Goal: Transaction & Acquisition: Purchase product/service

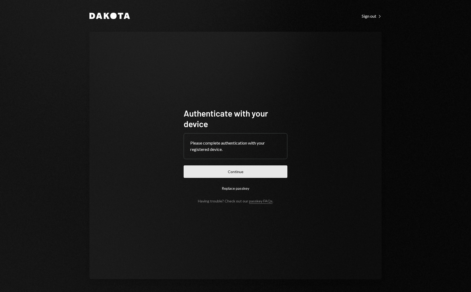
click at [232, 176] on button "Continue" at bounding box center [236, 172] width 104 height 12
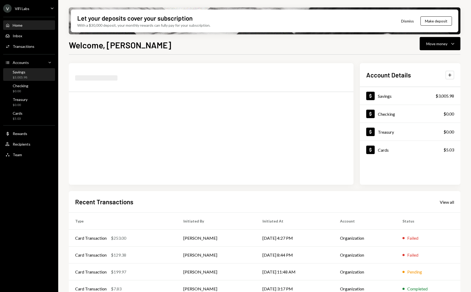
click at [19, 76] on div "$3,005.98" at bounding box center [20, 77] width 15 height 4
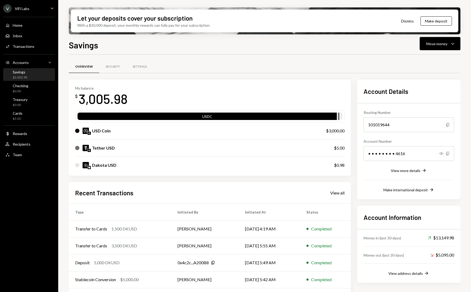
click at [109, 130] on div "USD Coin" at bounding box center [101, 131] width 19 height 6
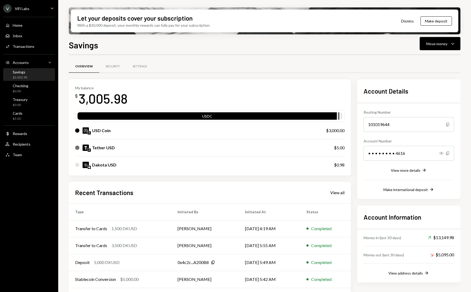
click at [112, 127] on div "USD Coin $3,000.00" at bounding box center [209, 130] width 269 height 17
click at [20, 124] on div "Home Home Inbox Inbox Activities Transactions Accounts Accounts Caret Down Savi…" at bounding box center [29, 87] width 58 height 147
click at [18, 117] on div "$5.03" at bounding box center [18, 119] width 10 height 4
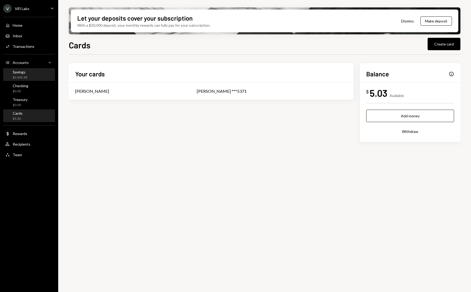
click at [21, 74] on div "Savings" at bounding box center [20, 72] width 15 height 4
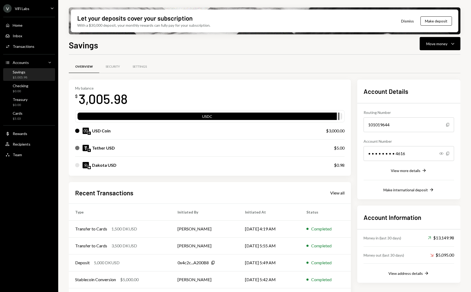
click at [97, 167] on div "Dakota USD" at bounding box center [104, 165] width 24 height 6
click at [443, 42] on div "Move money" at bounding box center [436, 44] width 21 height 6
click at [419, 70] on div "Transfer" at bounding box center [436, 72] width 39 height 6
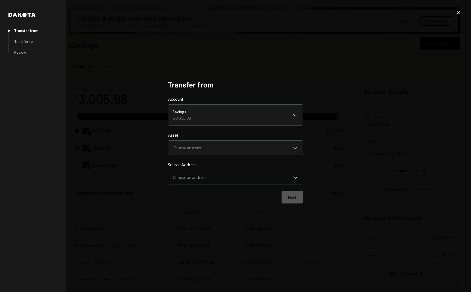
click at [292, 116] on body "V ViFi Labs Caret Down Home Home Inbox Inbox Activities Transactions Accounts A…" at bounding box center [235, 146] width 471 height 292
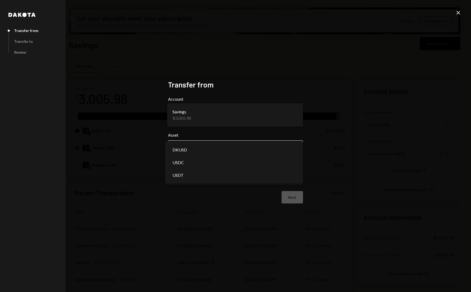
click at [233, 147] on body "V ViFi Labs Caret Down Home Home Inbox Inbox Activities Transactions Accounts A…" at bounding box center [235, 146] width 471 height 292
select select "*****"
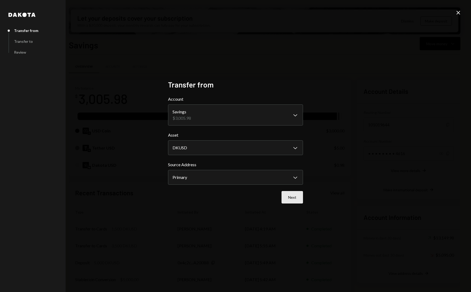
click at [291, 199] on button "Next" at bounding box center [292, 197] width 21 height 12
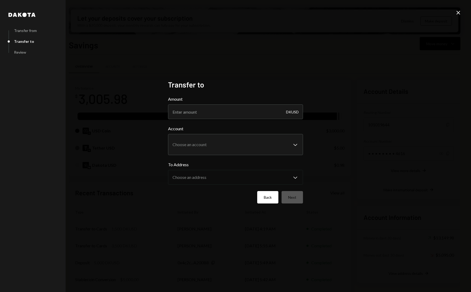
click at [266, 200] on button "Back" at bounding box center [267, 197] width 21 height 12
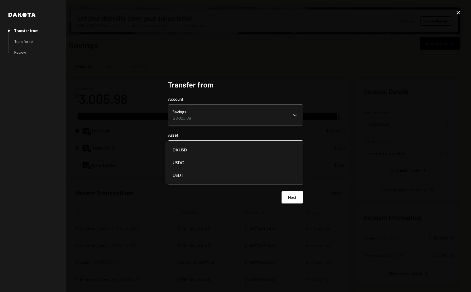
click at [264, 145] on body "V ViFi Labs Caret Down Home Home Inbox Inbox Activities Transactions Accounts A…" at bounding box center [235, 146] width 471 height 292
select select "****"
click at [289, 196] on button "Next" at bounding box center [292, 197] width 21 height 12
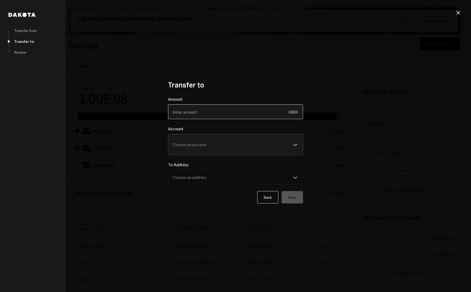
click at [197, 111] on input "Amount" at bounding box center [235, 112] width 135 height 15
type input "3000"
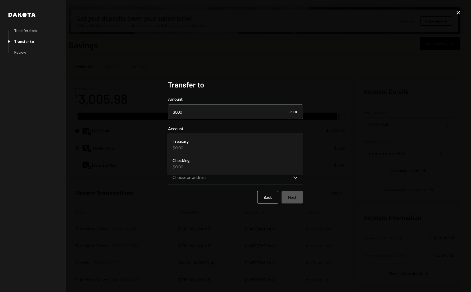
click at [220, 148] on body "V ViFi Labs Caret Down Home Home Inbox Inbox Activities Transactions Accounts A…" at bounding box center [235, 146] width 471 height 292
select select "**********"
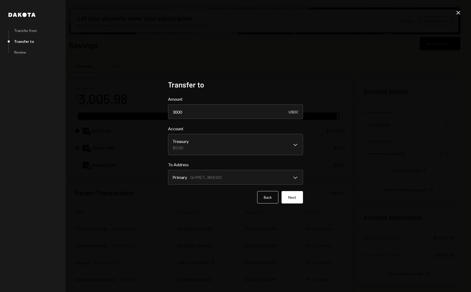
click at [459, 11] on icon "Close" at bounding box center [458, 13] width 6 height 6
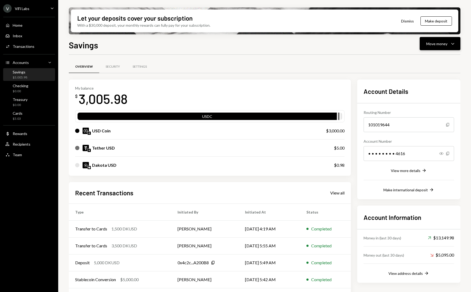
click at [440, 42] on div "Move money" at bounding box center [436, 44] width 21 height 6
click at [420, 100] on div "Swap stablecoins" at bounding box center [436, 100] width 39 height 6
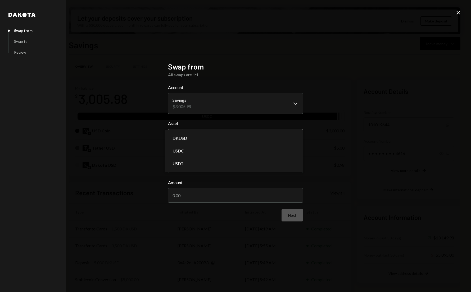
click at [186, 137] on body "V ViFi Labs Caret Down Home Home Inbox Inbox Activities Transactions Accounts A…" at bounding box center [235, 146] width 471 height 292
select select "****"
click at [180, 196] on input "Amount" at bounding box center [235, 195] width 135 height 15
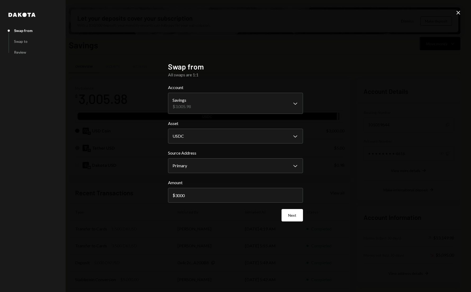
type input "3000"
click at [220, 233] on div "**********" at bounding box center [236, 146] width 148 height 181
click at [293, 216] on button "Next" at bounding box center [292, 215] width 21 height 12
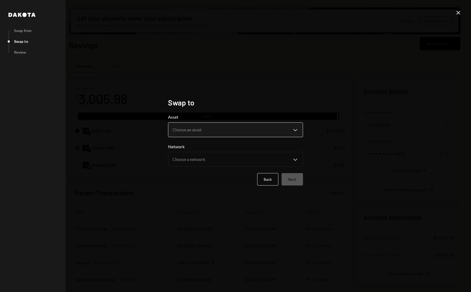
click at [199, 131] on body "V ViFi Labs Caret Down Home Home Inbox Inbox Activities Transactions Accounts A…" at bounding box center [235, 146] width 471 height 292
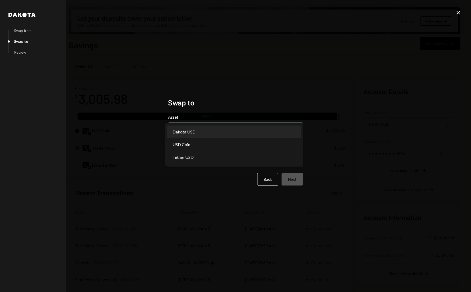
select select "*****"
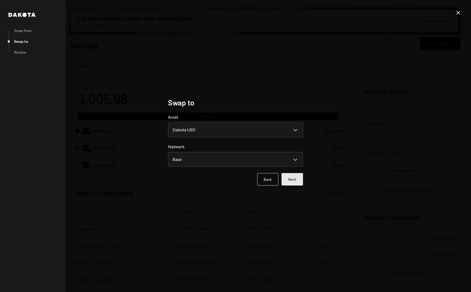
click at [291, 181] on button "Next" at bounding box center [292, 179] width 21 height 12
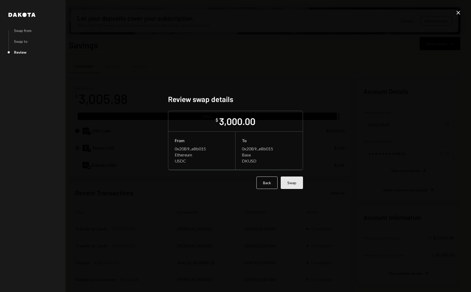
click at [288, 182] on button "Swap" at bounding box center [292, 183] width 22 height 12
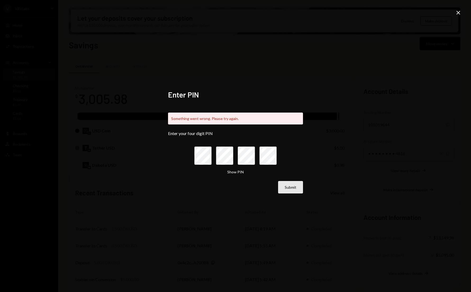
click at [286, 186] on button "Submit" at bounding box center [290, 187] width 25 height 12
click at [459, 14] on icon "Close" at bounding box center [458, 13] width 6 height 6
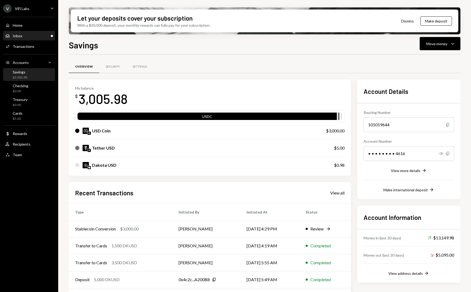
click at [28, 35] on div "Inbox Inbox" at bounding box center [29, 36] width 48 height 5
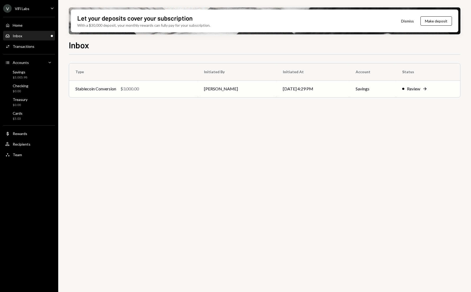
click at [172, 88] on div "Stablecoin Conversion $3,000.00" at bounding box center [133, 89] width 116 height 6
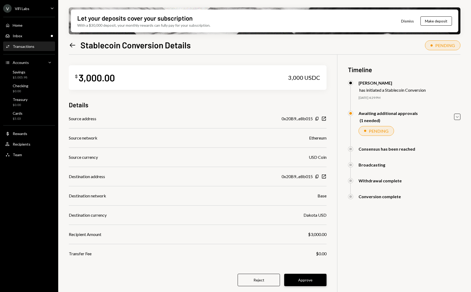
click at [298, 281] on button "Approve" at bounding box center [305, 280] width 42 height 12
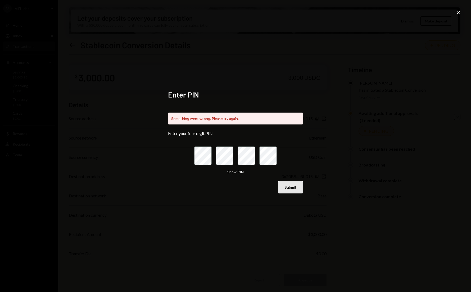
click at [287, 186] on button "Submit" at bounding box center [290, 187] width 25 height 12
click at [458, 12] on icon at bounding box center [459, 13] width 4 height 4
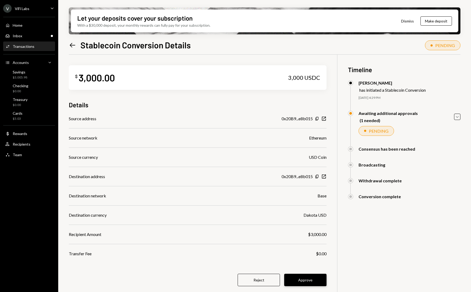
click at [298, 279] on button "Approve" at bounding box center [305, 280] width 42 height 12
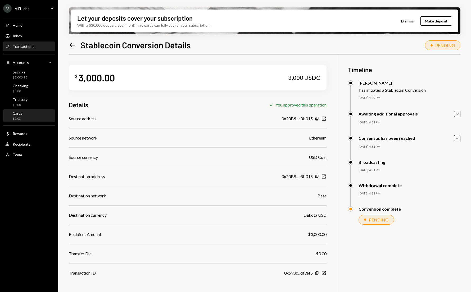
click at [16, 118] on div "$5.03" at bounding box center [18, 119] width 10 height 4
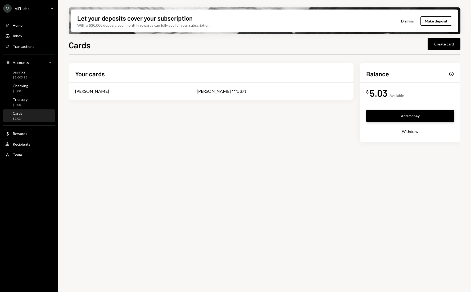
click at [407, 115] on button "Add money" at bounding box center [410, 116] width 88 height 12
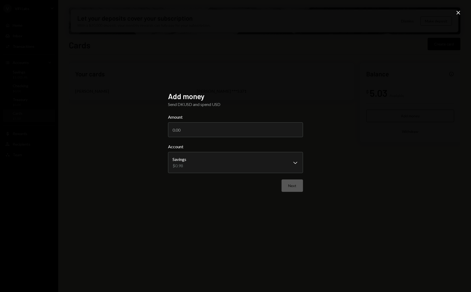
click at [458, 13] on icon "Close" at bounding box center [458, 13] width 6 height 6
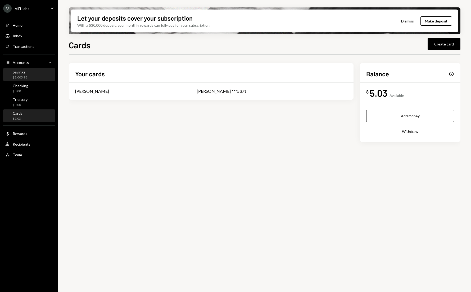
click at [24, 79] on div "$3,005.98" at bounding box center [20, 77] width 15 height 4
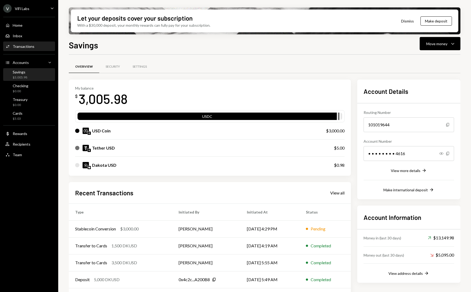
click at [17, 46] on div "Transactions" at bounding box center [24, 46] width 22 height 4
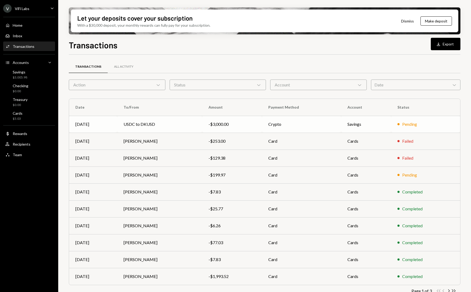
click at [197, 123] on td "USDC to DKUSD" at bounding box center [159, 124] width 85 height 17
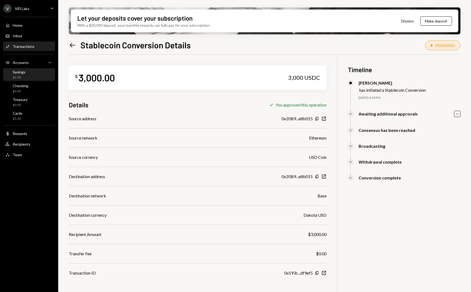
click at [20, 74] on div "Savings" at bounding box center [19, 72] width 13 height 4
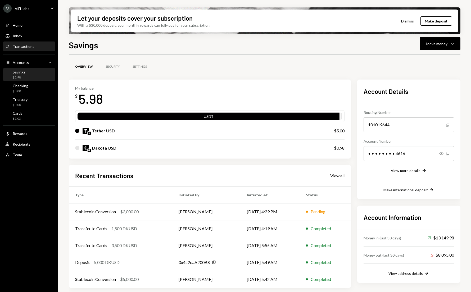
click at [20, 47] on div "Transactions" at bounding box center [24, 46] width 22 height 4
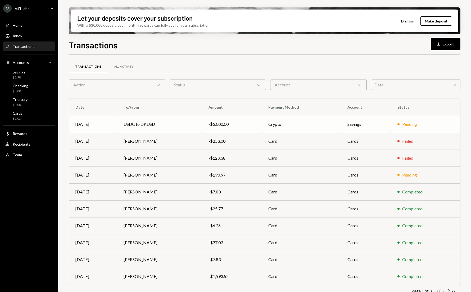
click at [156, 128] on td "USDC to DKUSD" at bounding box center [159, 124] width 85 height 17
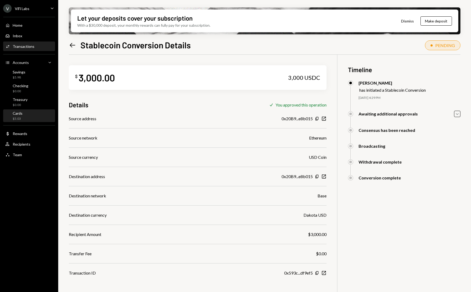
click at [18, 114] on div "Cards" at bounding box center [18, 113] width 10 height 4
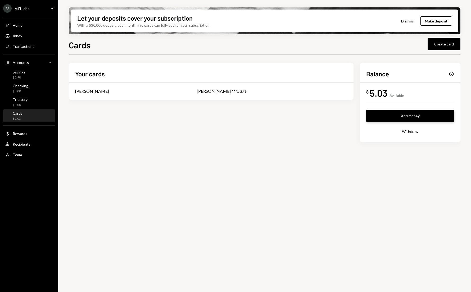
click at [397, 114] on button "Add money" at bounding box center [410, 116] width 88 height 12
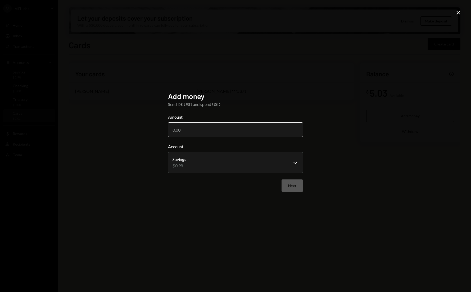
click at [176, 128] on input "Amount" at bounding box center [235, 130] width 135 height 15
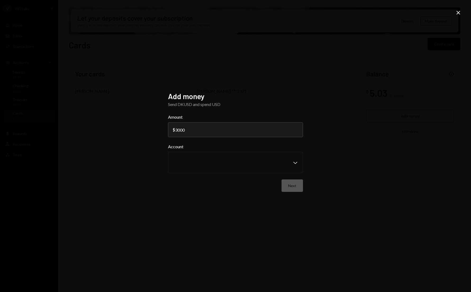
type input "3000"
click at [212, 196] on div "Add money Send DKUSD and spend USD Amount $ 3000 Account Chevron Down Next" at bounding box center [235, 146] width 135 height 109
click at [458, 12] on icon "Close" at bounding box center [458, 13] width 6 height 6
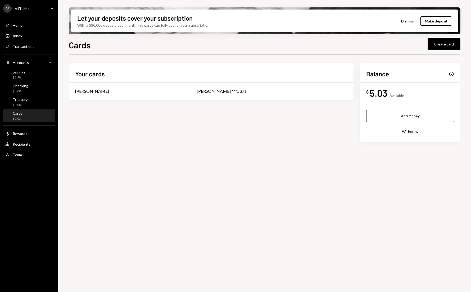
click at [52, 9] on icon "Caret Down" at bounding box center [52, 8] width 6 height 6
